Goal: Browse casually: Explore the website without a specific task or goal

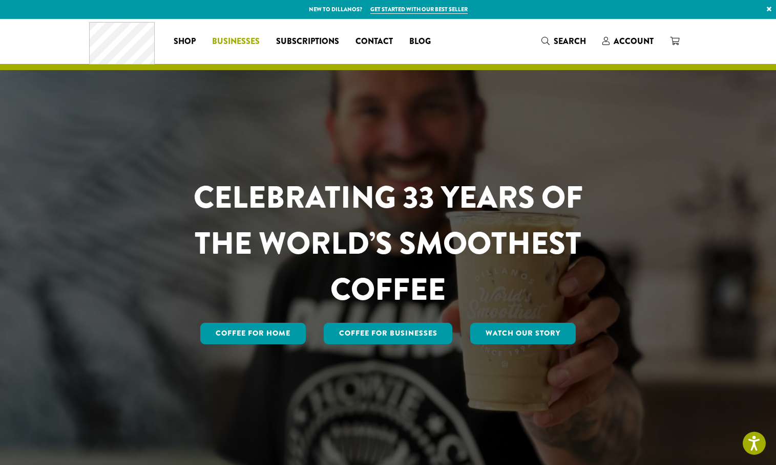
click at [231, 39] on span "Businesses" at bounding box center [236, 41] width 48 height 13
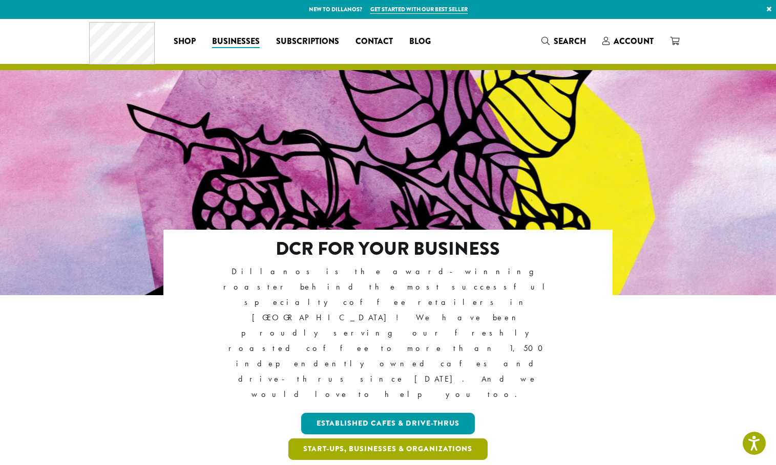
click at [388, 439] on link "Start-ups, Businesses & Organizations" at bounding box center [388, 450] width 200 height 22
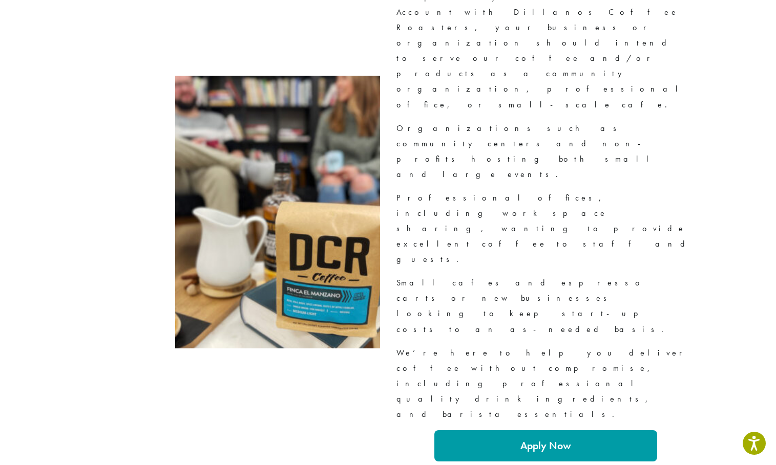
scroll to position [1126, 0]
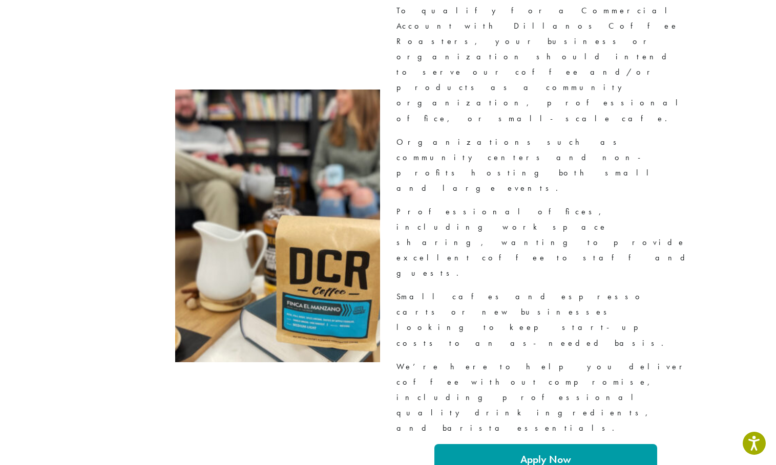
click at [535, 453] on strong "Apply Now" at bounding box center [545, 459] width 51 height 13
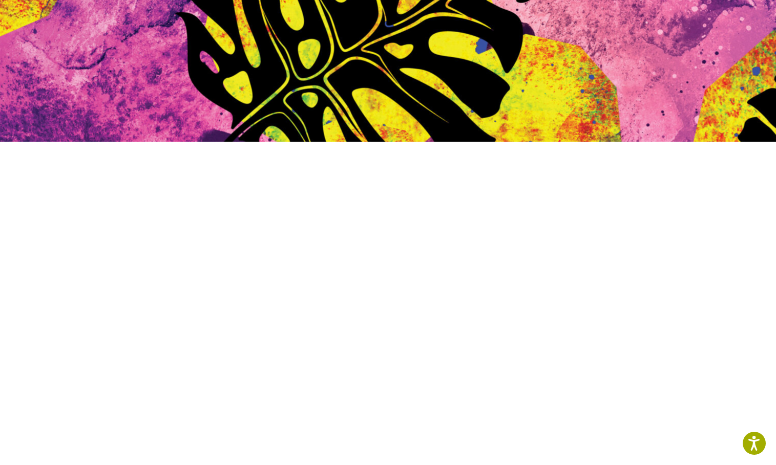
scroll to position [358, 0]
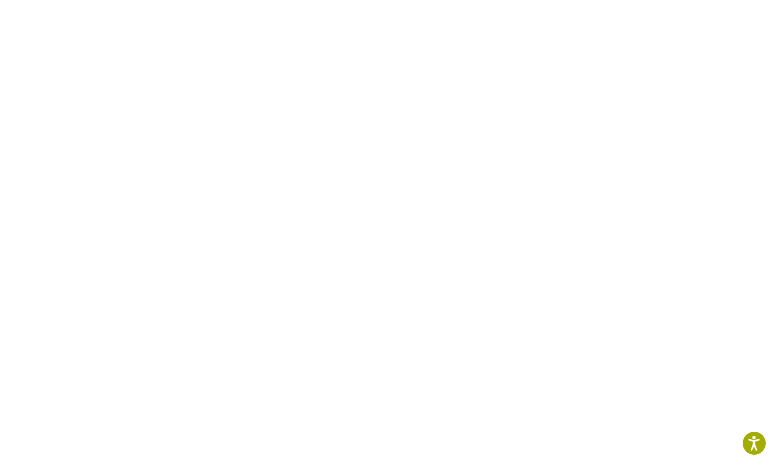
drag, startPoint x: 693, startPoint y: 59, endPoint x: 699, endPoint y: 49, distance: 12.4
click at [692, 59] on div at bounding box center [388, 210] width 614 height 629
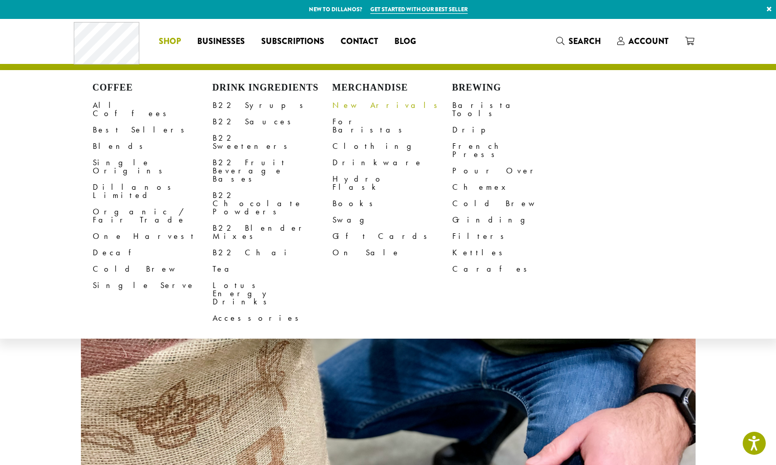
click at [358, 104] on link "New Arrivals" at bounding box center [392, 105] width 120 height 16
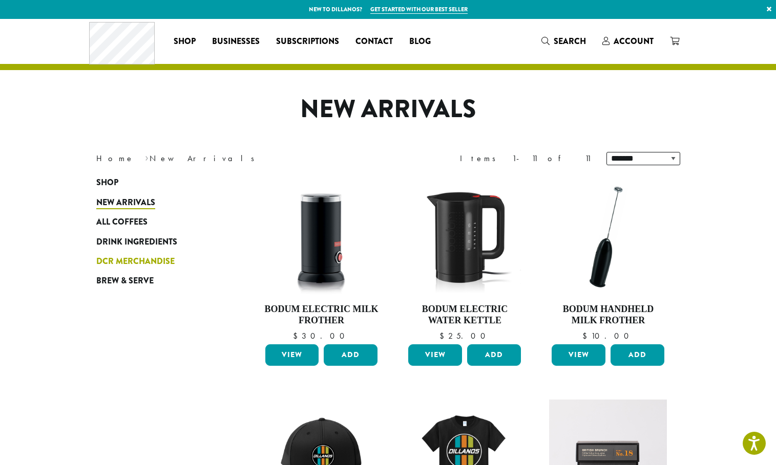
click at [157, 257] on span "DCR Merchandise" at bounding box center [135, 261] width 78 height 13
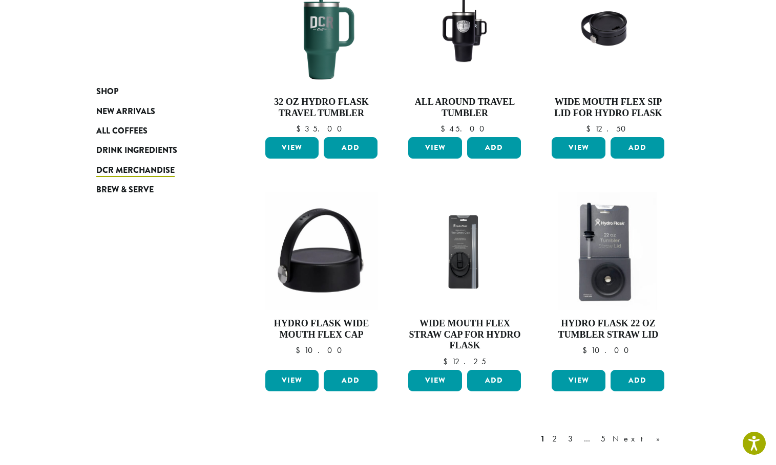
scroll to position [819, 0]
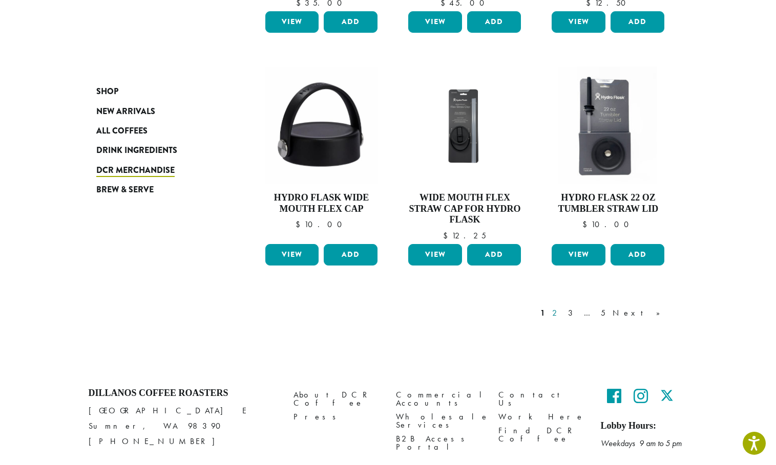
click at [563, 313] on link "2" at bounding box center [556, 313] width 13 height 12
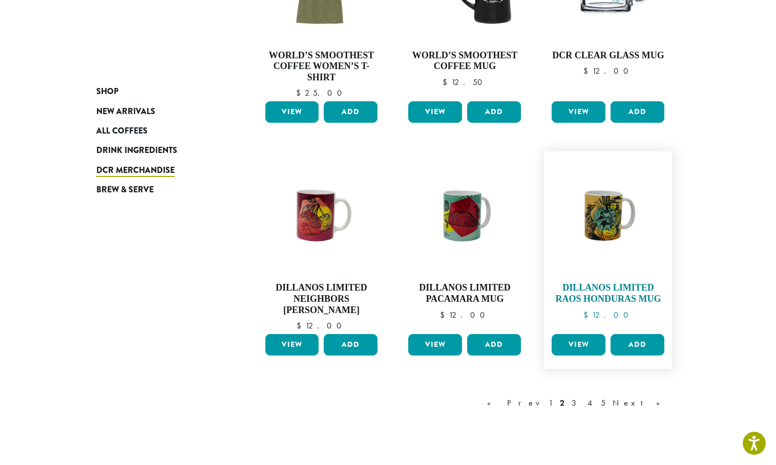
scroll to position [826, 0]
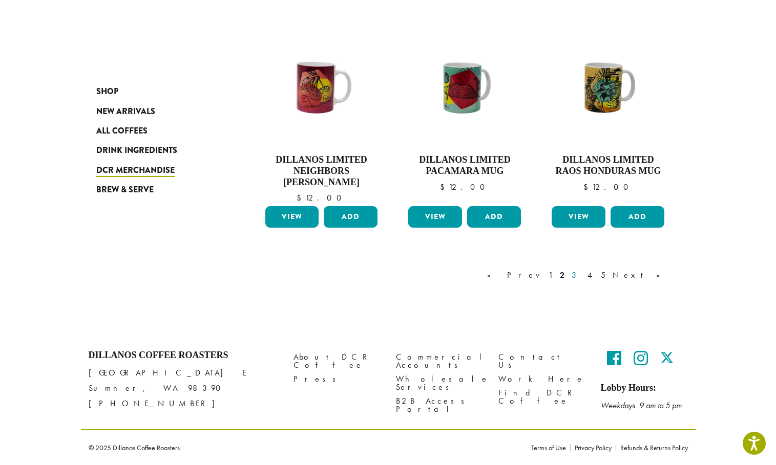
click at [582, 275] on link "3" at bounding box center [575, 275] width 13 height 12
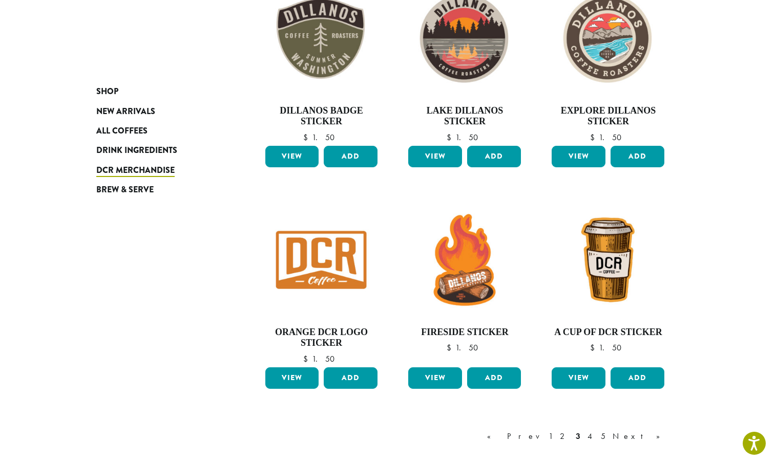
scroll to position [780, 0]
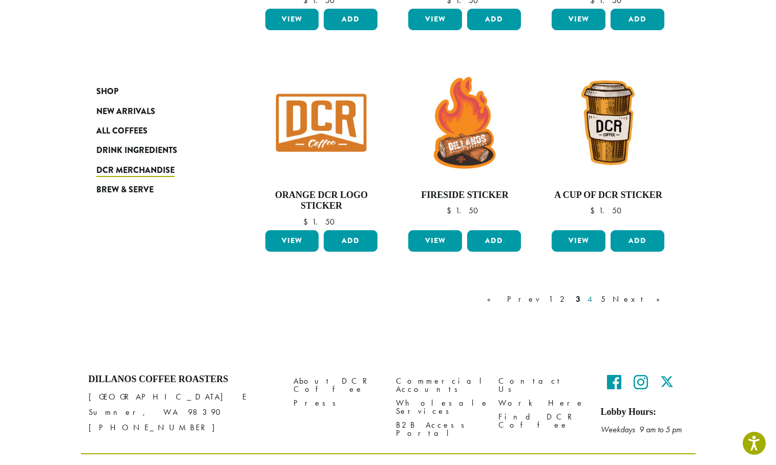
click at [595, 298] on link "4" at bounding box center [590, 299] width 10 height 12
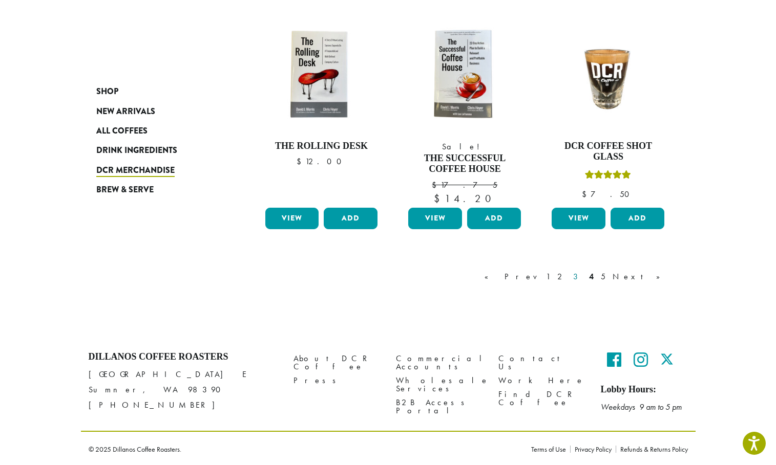
scroll to position [830, 0]
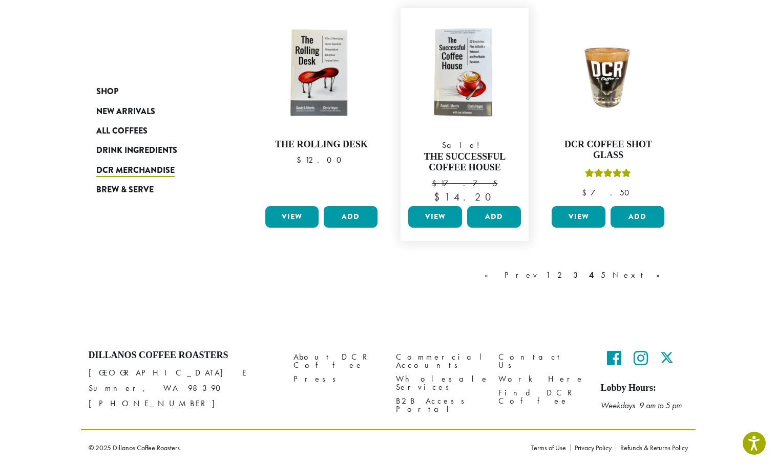
click at [424, 209] on link "View" at bounding box center [435, 217] width 54 height 22
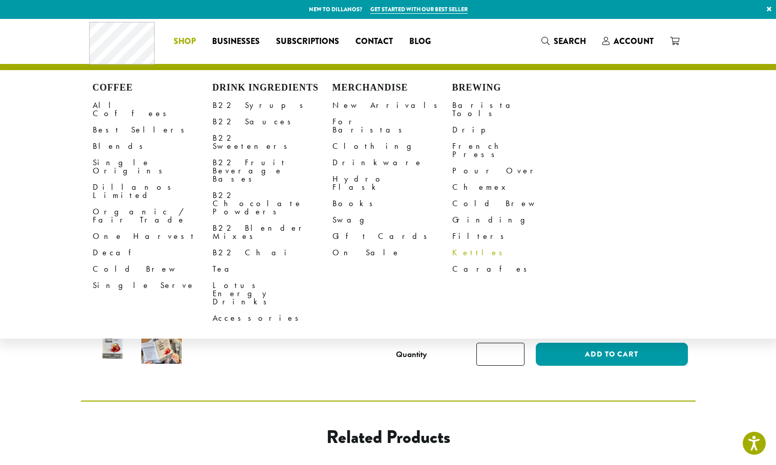
click at [466, 245] on link "Kettles" at bounding box center [512, 253] width 120 height 16
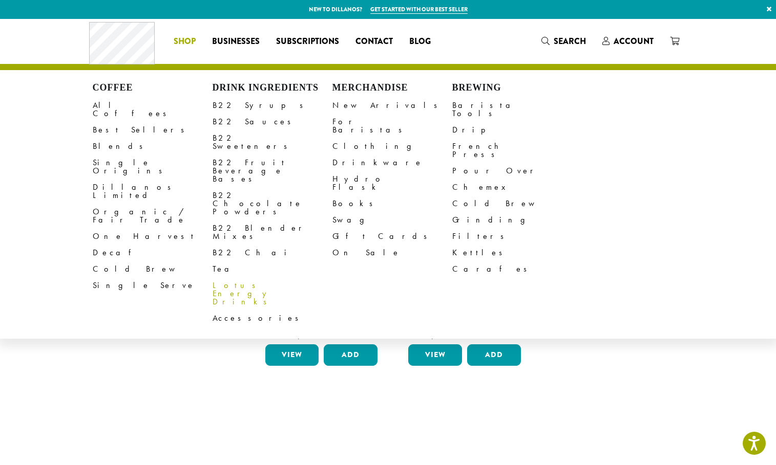
click at [247, 278] on link "Lotus Energy Drinks" at bounding box center [272, 294] width 120 height 33
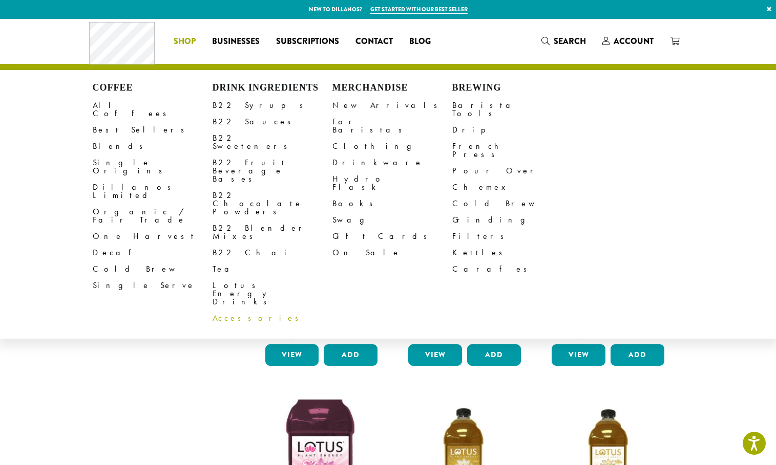
click at [228, 310] on link "Accessories" at bounding box center [272, 318] width 120 height 16
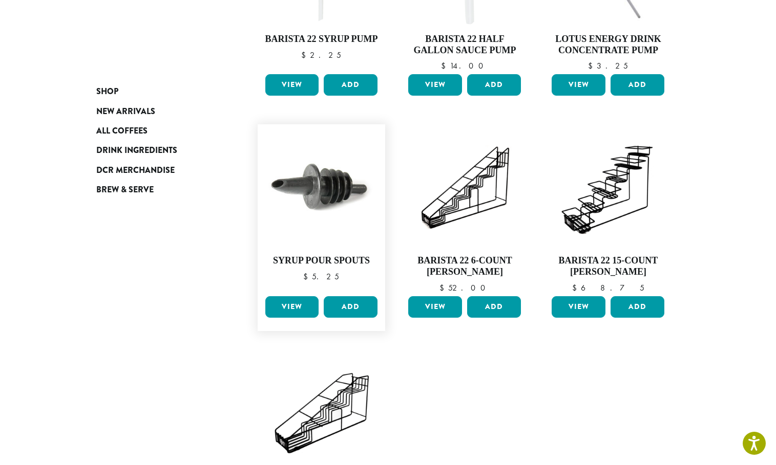
scroll to position [51, 0]
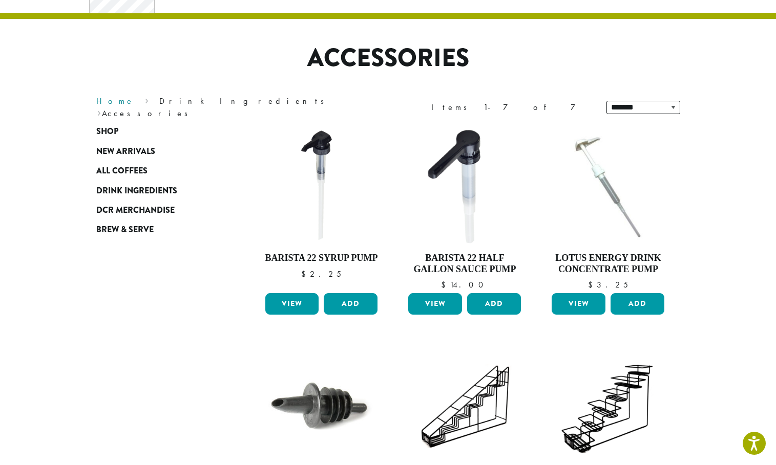
click at [109, 106] on link "Home" at bounding box center [115, 101] width 38 height 11
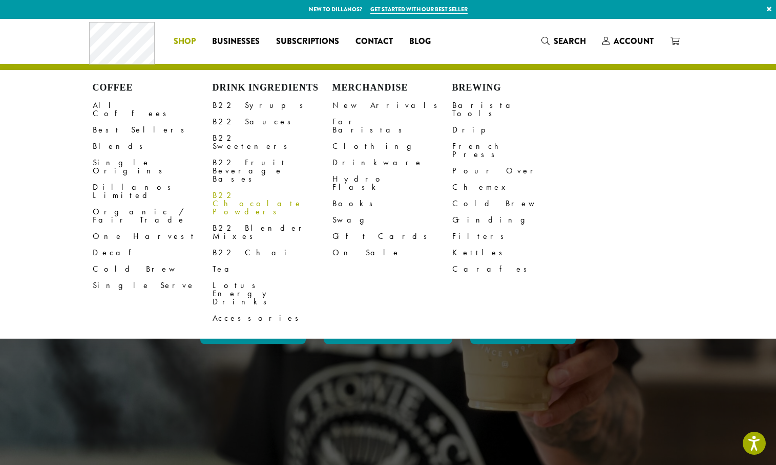
click at [266, 187] on link "B22 Chocolate Powders" at bounding box center [272, 203] width 120 height 33
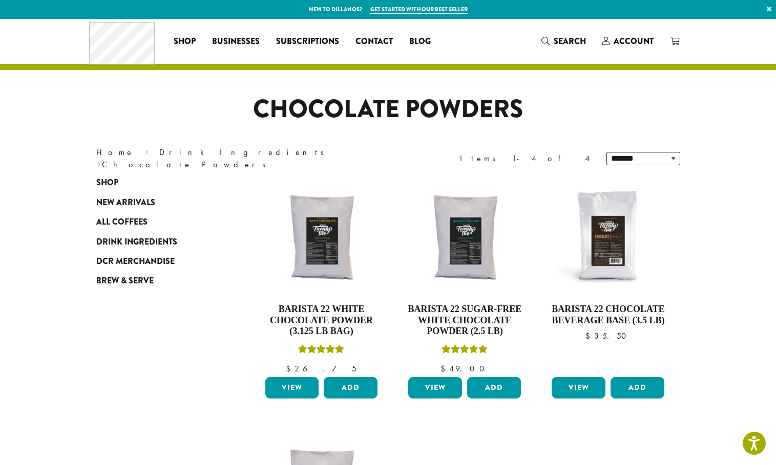
click at [446, 7] on link "Get started with our best seller" at bounding box center [418, 9] width 97 height 9
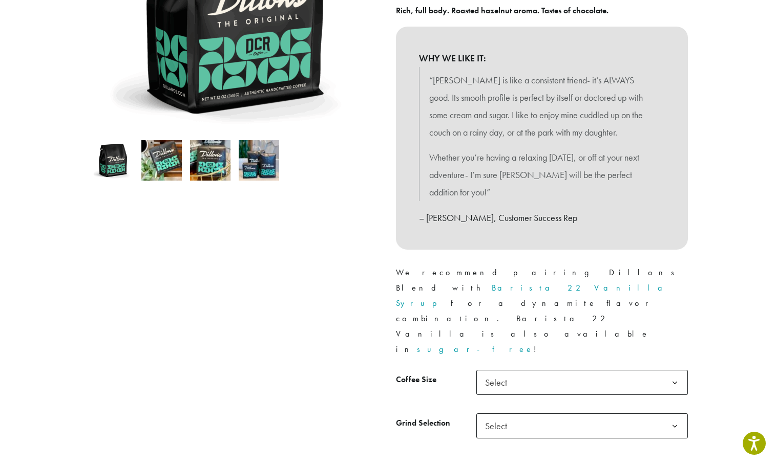
scroll to position [358, 0]
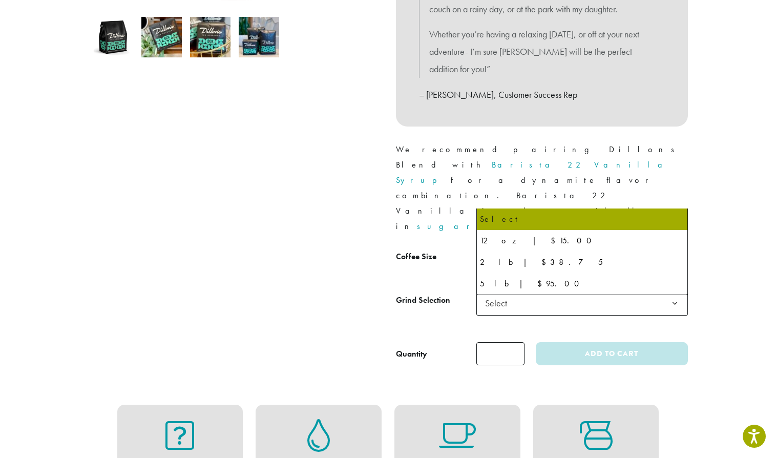
click at [677, 247] on b at bounding box center [674, 259] width 25 height 25
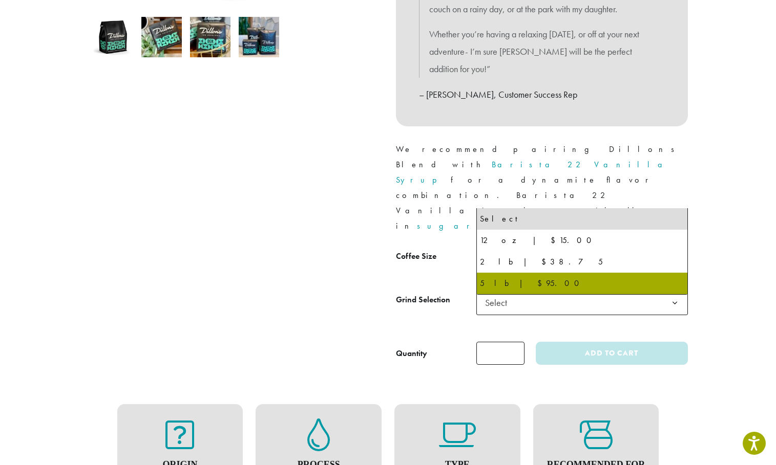
select select "**********"
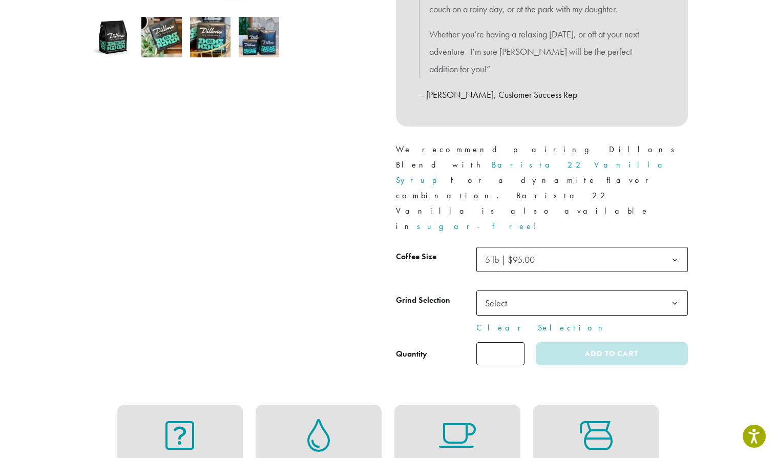
click at [678, 291] on b at bounding box center [674, 303] width 25 height 25
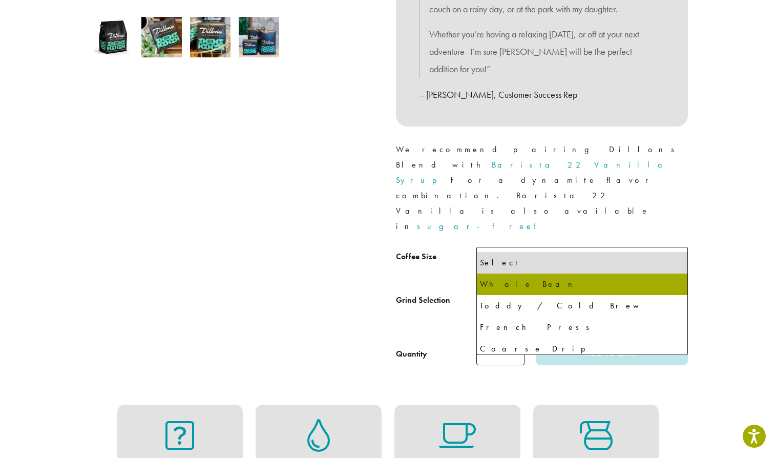
select select "**********"
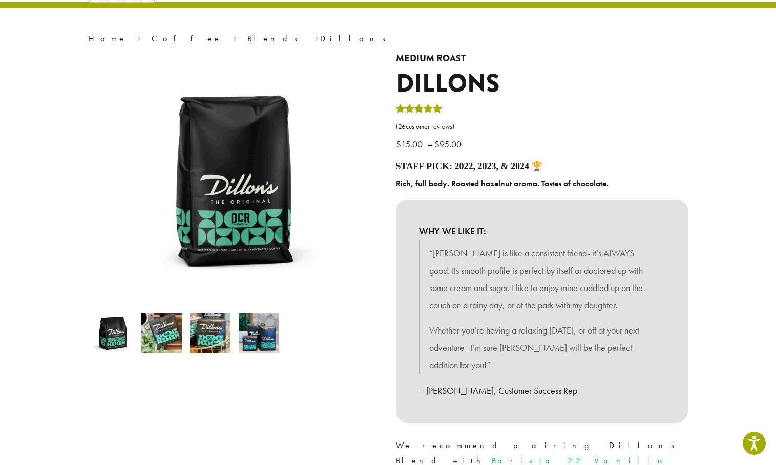
scroll to position [0, 0]
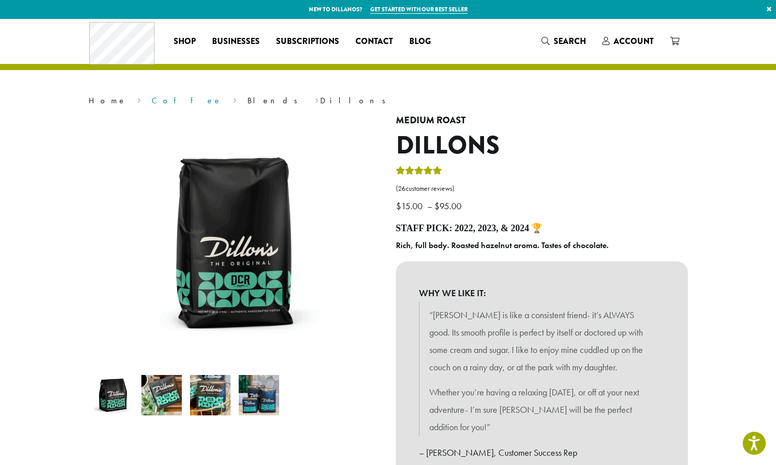
click at [152, 101] on link "Coffee" at bounding box center [187, 100] width 70 height 11
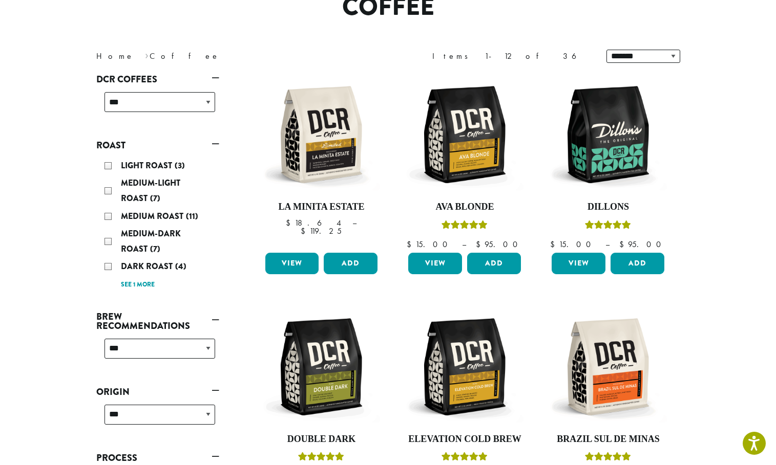
scroll to position [205, 0]
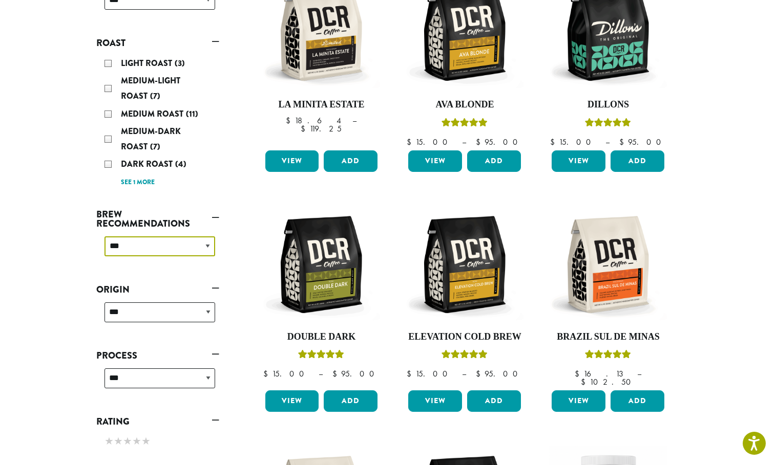
click at [206, 246] on select "**********" at bounding box center [159, 247] width 111 height 20
select select "********"
click at [104, 237] on select "**********" at bounding box center [159, 247] width 111 height 20
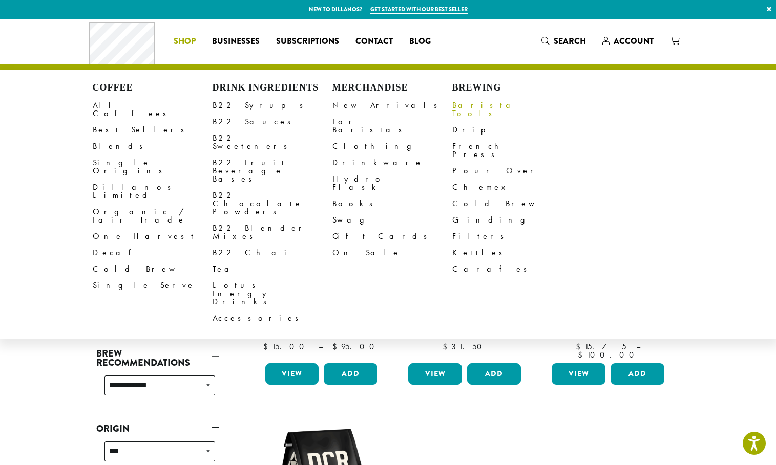
click at [470, 102] on link "Barista Tools" at bounding box center [512, 109] width 120 height 25
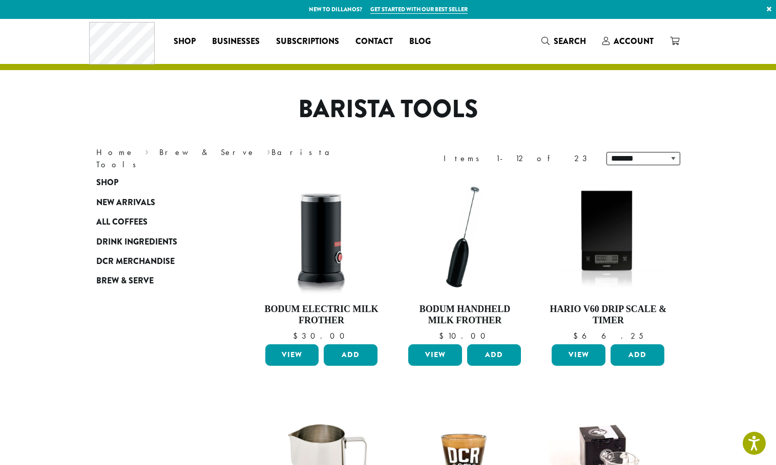
drag, startPoint x: 0, startPoint y: 0, endPoint x: 695, endPoint y: 115, distance: 704.7
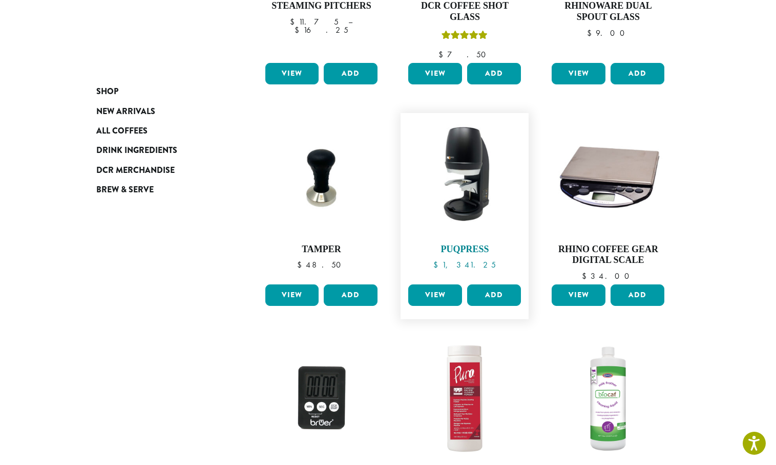
scroll to position [666, 0]
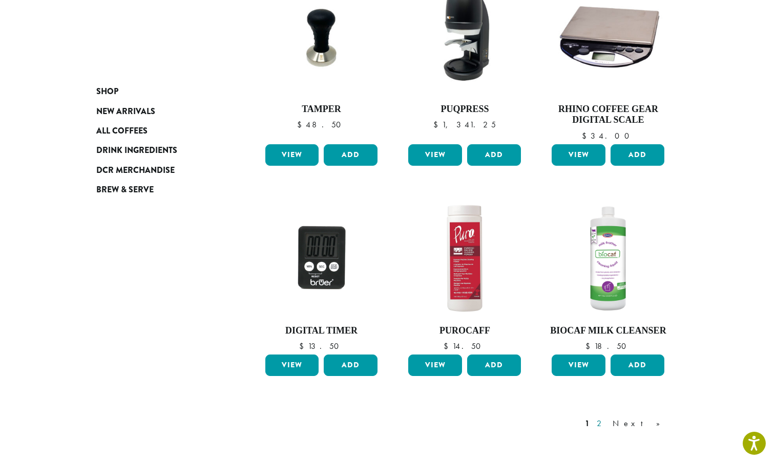
click at [607, 422] on link "2" at bounding box center [600, 424] width 13 height 12
